Goal: Task Accomplishment & Management: Manage account settings

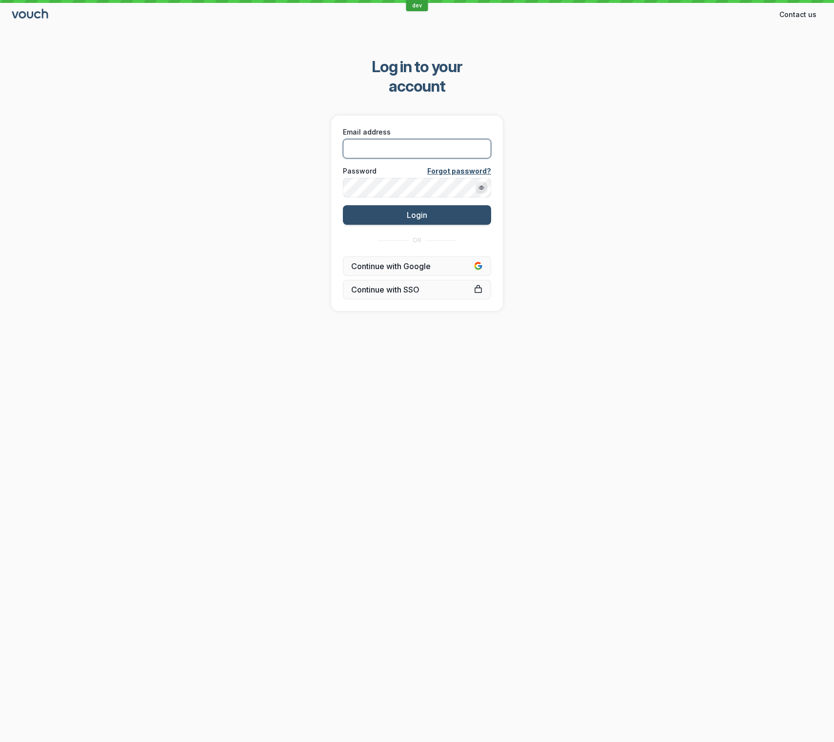
click at [393, 139] on input "Email address" at bounding box center [417, 149] width 148 height 20
type input "[EMAIL_ADDRESS][DOMAIN_NAME]"
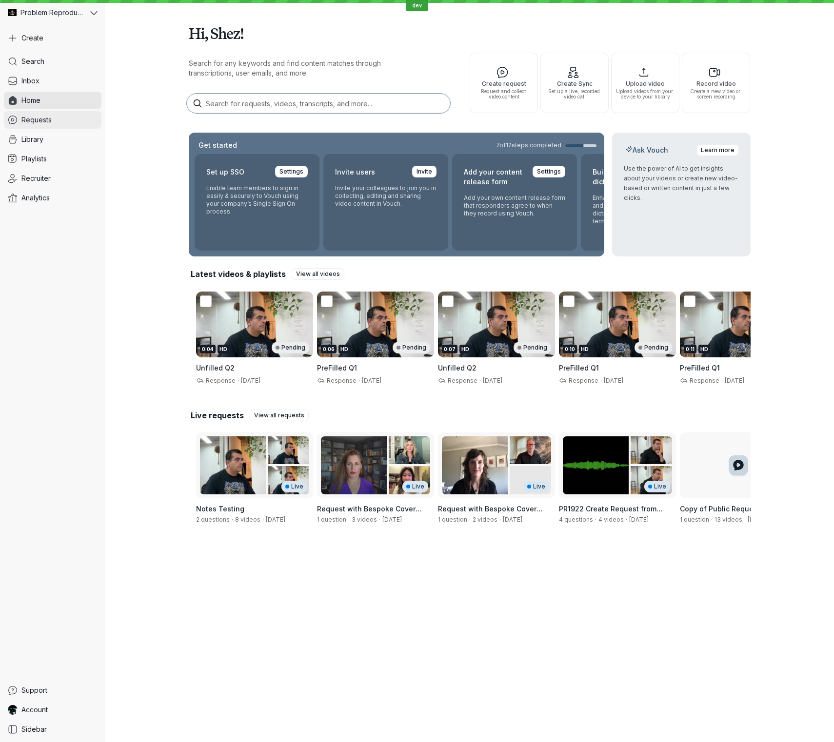
click at [33, 120] on span "Requests" at bounding box center [36, 120] width 30 height 10
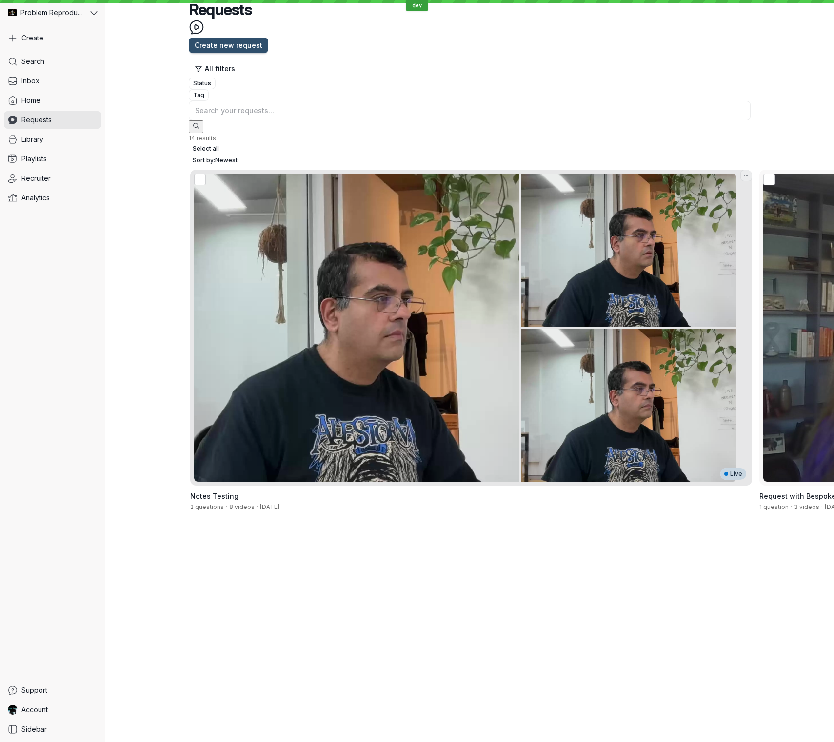
click at [258, 170] on div "Live" at bounding box center [465, 328] width 550 height 316
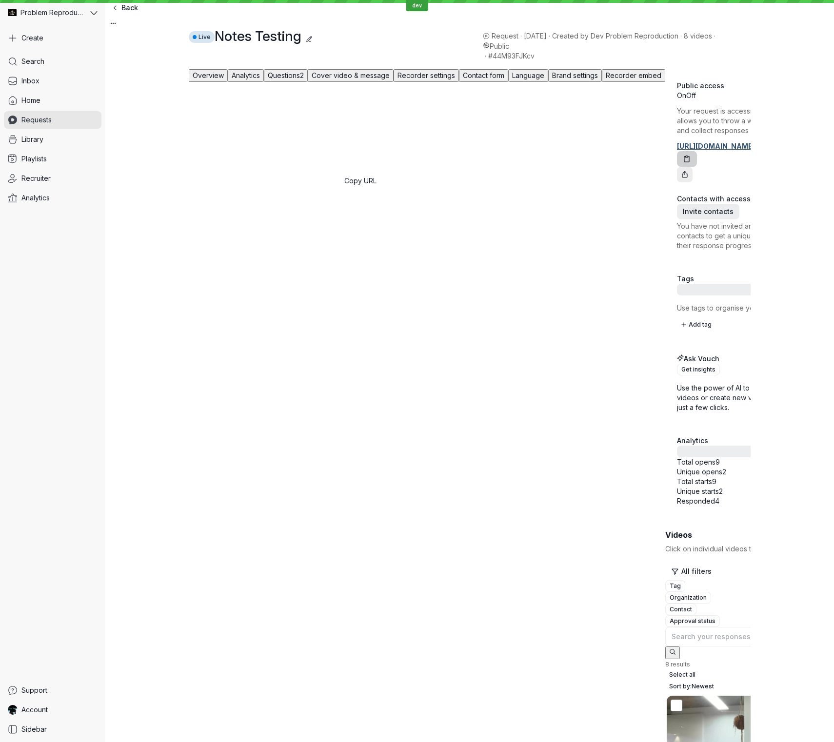
click at [683, 163] on icon "button" at bounding box center [687, 159] width 8 height 8
